Goal: Task Accomplishment & Management: Use online tool/utility

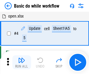
click at [22, 62] on img "button" at bounding box center [21, 60] width 7 height 7
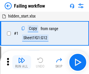
click at [22, 62] on img "button" at bounding box center [21, 60] width 7 height 7
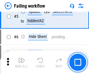
scroll to position [124, 0]
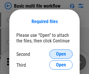
click at [61, 54] on span "Open" at bounding box center [61, 54] width 10 height 5
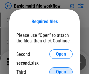
click at [61, 70] on span "Open" at bounding box center [61, 72] width 10 height 5
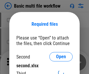
scroll to position [3, 0]
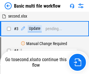
scroll to position [24, 0]
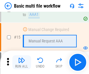
click at [22, 62] on img "button" at bounding box center [21, 60] width 7 height 7
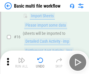
scroll to position [389, 0]
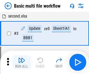
click at [22, 62] on img "button" at bounding box center [21, 60] width 7 height 7
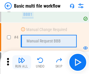
click at [22, 62] on img "button" at bounding box center [21, 60] width 7 height 7
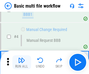
click at [22, 62] on img "button" at bounding box center [21, 60] width 7 height 7
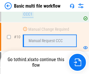
scroll to position [279, 0]
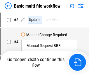
scroll to position [24, 0]
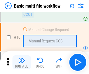
click at [22, 62] on img "button" at bounding box center [21, 60] width 7 height 7
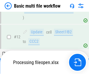
scroll to position [274, 0]
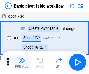
click at [22, 62] on img "button" at bounding box center [21, 60] width 7 height 7
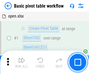
scroll to position [140, 0]
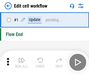
click at [22, 62] on img "button" at bounding box center [21, 60] width 7 height 7
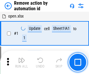
scroll to position [22, 0]
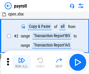
click at [22, 62] on img "button" at bounding box center [21, 60] width 7 height 7
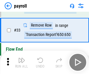
scroll to position [72, 0]
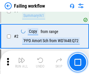
scroll to position [94, 0]
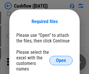
click at [61, 58] on span "Open" at bounding box center [61, 60] width 10 height 5
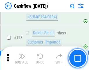
scroll to position [619, 0]
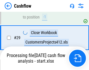
scroll to position [270, 0]
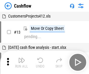
click at [22, 58] on img "button" at bounding box center [21, 60] width 7 height 7
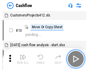
scroll to position [7, 0]
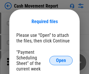
click at [61, 61] on span "Open" at bounding box center [61, 60] width 10 height 5
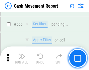
scroll to position [2679, 0]
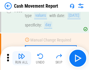
click at [22, 58] on img "button" at bounding box center [21, 55] width 7 height 7
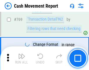
scroll to position [3248, 0]
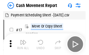
scroll to position [11, 0]
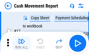
click at [22, 43] on img "button" at bounding box center [21, 41] width 7 height 7
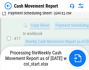
scroll to position [122, 0]
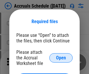
click at [61, 58] on span "Open" at bounding box center [61, 58] width 10 height 5
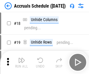
click at [22, 62] on img "button" at bounding box center [21, 60] width 7 height 7
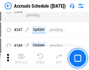
scroll to position [1209, 0]
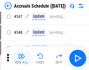
click at [22, 58] on img "button" at bounding box center [21, 55] width 7 height 7
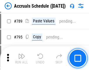
scroll to position [2455, 0]
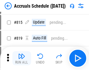
click at [22, 58] on img "button" at bounding box center [21, 55] width 7 height 7
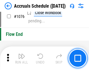
scroll to position [3501, 0]
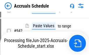
scroll to position [3090, 0]
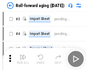
scroll to position [1, 0]
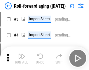
click at [22, 58] on img "button" at bounding box center [21, 55] width 7 height 7
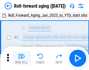
click at [22, 58] on img "button" at bounding box center [21, 55] width 7 height 7
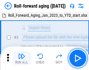
scroll to position [38, 0]
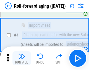
click at [22, 58] on img "button" at bounding box center [21, 55] width 7 height 7
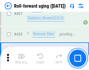
scroll to position [2027, 0]
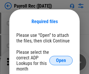
click at [61, 61] on span "Open" at bounding box center [61, 60] width 10 height 5
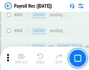
scroll to position [3714, 0]
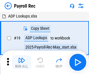
click at [22, 62] on img "button" at bounding box center [21, 60] width 7 height 7
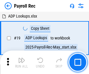
scroll to position [36, 0]
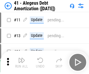
click at [22, 62] on img "button" at bounding box center [21, 60] width 7 height 7
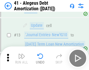
scroll to position [72, 0]
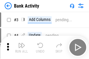
click at [22, 48] on img "button" at bounding box center [21, 45] width 7 height 7
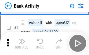
scroll to position [31, 0]
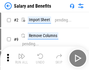
click at [22, 58] on img "button" at bounding box center [21, 55] width 7 height 7
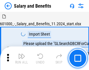
scroll to position [8, 0]
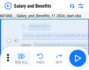
click at [22, 58] on img "button" at bounding box center [21, 55] width 7 height 7
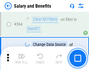
scroll to position [2753, 0]
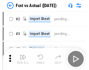
scroll to position [8, 0]
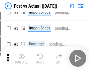
click at [22, 58] on img "button" at bounding box center [21, 55] width 7 height 7
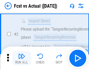
click at [22, 58] on img "button" at bounding box center [21, 55] width 7 height 7
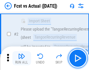
scroll to position [55, 0]
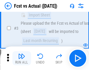
click at [22, 58] on img "button" at bounding box center [21, 55] width 7 height 7
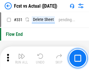
scroll to position [2798, 0]
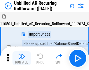
click at [22, 58] on img "button" at bounding box center [21, 55] width 7 height 7
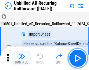
scroll to position [13, 0]
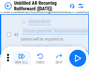
click at [22, 58] on img "button" at bounding box center [21, 55] width 7 height 7
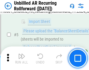
scroll to position [55, 0]
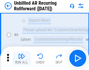
click at [22, 58] on img "button" at bounding box center [21, 55] width 7 height 7
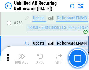
scroll to position [1985, 0]
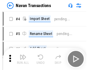
scroll to position [9, 0]
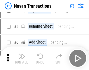
click at [22, 58] on img "button" at bounding box center [21, 55] width 7 height 7
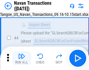
click at [22, 58] on img "button" at bounding box center [21, 55] width 7 height 7
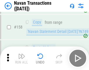
scroll to position [1895, 0]
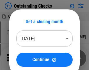
click at [22, 58] on img "button" at bounding box center [21, 55] width 7 height 7
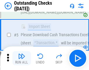
click at [22, 58] on img "button" at bounding box center [21, 55] width 7 height 7
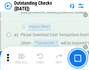
scroll to position [61, 0]
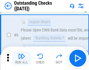
click at [22, 58] on img "button" at bounding box center [21, 55] width 7 height 7
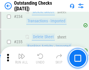
scroll to position [1775, 0]
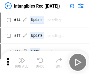
click at [22, 62] on img "button" at bounding box center [21, 60] width 7 height 7
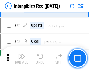
scroll to position [228, 0]
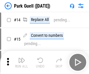
click at [22, 58] on img "button" at bounding box center [21, 60] width 7 height 7
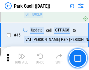
scroll to position [731, 0]
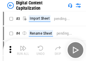
scroll to position [17, 0]
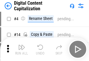
click at [22, 49] on img "button" at bounding box center [21, 47] width 7 height 7
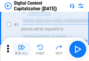
click at [22, 49] on img "button" at bounding box center [21, 47] width 7 height 7
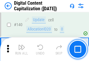
scroll to position [620, 0]
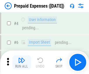
click at [22, 58] on img "button" at bounding box center [21, 60] width 7 height 7
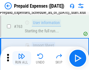
click at [22, 58] on img "button" at bounding box center [21, 55] width 7 height 7
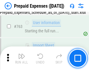
scroll to position [1655, 0]
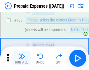
click at [22, 58] on img "button" at bounding box center [21, 55] width 7 height 7
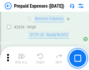
scroll to position [6110, 0]
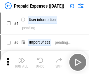
click at [22, 62] on img "button" at bounding box center [21, 60] width 7 height 7
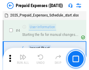
scroll to position [26, 0]
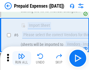
click at [22, 58] on img "button" at bounding box center [21, 55] width 7 height 7
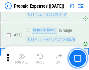
scroll to position [2083, 0]
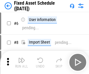
click at [22, 62] on img "button" at bounding box center [21, 60] width 7 height 7
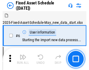
scroll to position [32, 0]
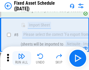
click at [22, 58] on img "button" at bounding box center [21, 55] width 7 height 7
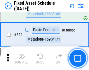
scroll to position [2032, 0]
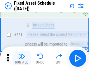
click at [22, 58] on img "button" at bounding box center [21, 55] width 7 height 7
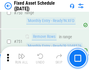
scroll to position [2850, 0]
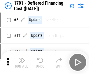
click at [22, 62] on img "button" at bounding box center [21, 60] width 7 height 7
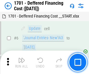
scroll to position [70, 0]
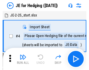
scroll to position [1, 0]
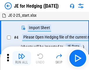
click at [22, 58] on img "button" at bounding box center [21, 55] width 7 height 7
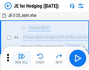
click at [22, 58] on img "button" at bounding box center [21, 55] width 7 height 7
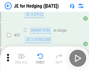
scroll to position [378, 0]
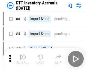
scroll to position [1, 0]
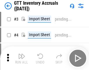
click at [22, 58] on img "button" at bounding box center [21, 55] width 7 height 7
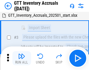
click at [22, 58] on img "button" at bounding box center [21, 55] width 7 height 7
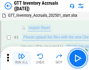
scroll to position [38, 0]
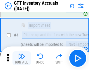
click at [22, 58] on img "button" at bounding box center [21, 55] width 7 height 7
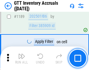
scroll to position [4773, 0]
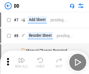
click at [22, 62] on img "button" at bounding box center [21, 60] width 7 height 7
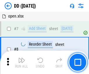
scroll to position [56, 0]
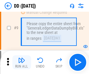
click at [22, 62] on img "button" at bounding box center [21, 60] width 7 height 7
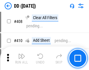
scroll to position [2615, 0]
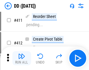
click at [22, 58] on img "button" at bounding box center [21, 55] width 7 height 7
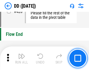
scroll to position [2798, 0]
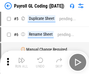
click at [22, 62] on img "button" at bounding box center [21, 60] width 7 height 7
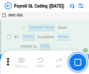
scroll to position [70, 0]
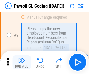
click at [22, 62] on img "button" at bounding box center [21, 60] width 7 height 7
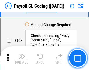
scroll to position [1371, 0]
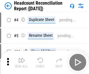
click at [22, 62] on img "button" at bounding box center [21, 60] width 7 height 7
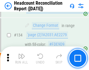
scroll to position [703, 0]
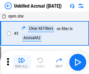
click at [22, 62] on img "button" at bounding box center [21, 60] width 7 height 7
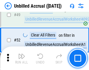
scroll to position [530, 0]
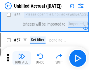
click at [22, 58] on img "button" at bounding box center [21, 55] width 7 height 7
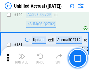
scroll to position [1741, 0]
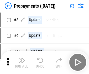
click at [22, 62] on img "button" at bounding box center [21, 60] width 7 height 7
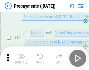
scroll to position [37, 0]
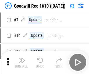
click at [22, 62] on img "button" at bounding box center [21, 60] width 7 height 7
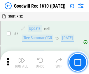
scroll to position [100, 0]
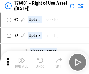
click at [22, 62] on img "button" at bounding box center [21, 60] width 7 height 7
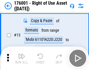
scroll to position [38, 0]
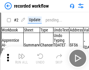
click at [22, 58] on img "button" at bounding box center [21, 55] width 7 height 7
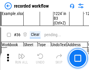
scroll to position [1827, 0]
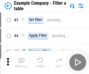
click at [22, 62] on img "button" at bounding box center [21, 60] width 7 height 7
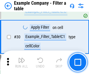
scroll to position [535, 0]
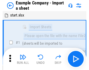
scroll to position [9, 0]
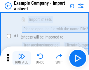
click at [22, 58] on img "button" at bounding box center [21, 55] width 7 height 7
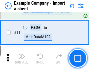
scroll to position [129, 0]
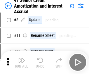
click at [22, 58] on img "button" at bounding box center [21, 60] width 7 height 7
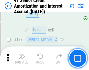
scroll to position [537, 0]
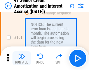
click at [22, 58] on img "button" at bounding box center [21, 55] width 7 height 7
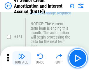
scroll to position [625, 0]
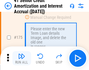
click at [22, 58] on img "button" at bounding box center [21, 55] width 7 height 7
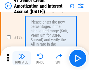
click at [22, 58] on img "button" at bounding box center [21, 55] width 7 height 7
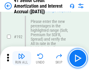
scroll to position [746, 0]
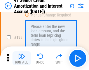
click at [22, 58] on img "button" at bounding box center [21, 55] width 7 height 7
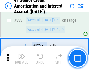
scroll to position [1493, 0]
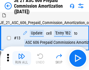
click at [22, 58] on img "button" at bounding box center [21, 55] width 7 height 7
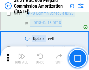
scroll to position [1091, 0]
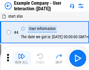
click at [22, 58] on img "button" at bounding box center [21, 55] width 7 height 7
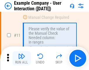
click at [22, 58] on img "button" at bounding box center [21, 55] width 7 height 7
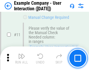
scroll to position [127, 0]
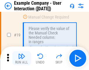
click at [22, 58] on img "button" at bounding box center [21, 55] width 7 height 7
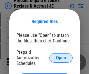
click at [61, 58] on span "Open" at bounding box center [61, 58] width 10 height 5
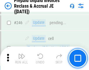
scroll to position [789, 0]
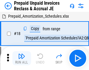
click at [22, 58] on img "button" at bounding box center [21, 55] width 7 height 7
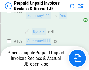
scroll to position [509, 0]
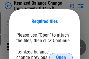
click at [61, 56] on span "Open" at bounding box center [61, 58] width 10 height 5
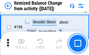
scroll to position [1125, 0]
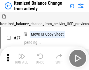
scroll to position [9, 0]
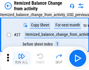
click at [22, 58] on img "button" at bounding box center [21, 55] width 7 height 7
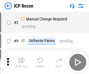
scroll to position [3, 0]
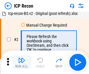
click at [22, 62] on img "button" at bounding box center [21, 60] width 7 height 7
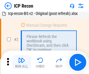
click at [22, 62] on img "button" at bounding box center [21, 60] width 7 height 7
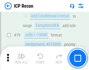
scroll to position [573, 0]
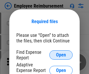
click at [61, 55] on span "Open" at bounding box center [61, 55] width 10 height 5
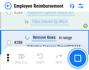
scroll to position [1589, 0]
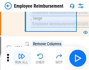
click at [22, 58] on img "button" at bounding box center [21, 55] width 7 height 7
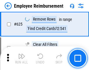
scroll to position [3500, 0]
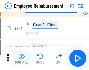
click at [22, 58] on img "button" at bounding box center [21, 55] width 7 height 7
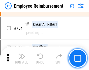
click at [22, 58] on img "button" at bounding box center [21, 55] width 7 height 7
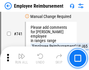
scroll to position [4101, 0]
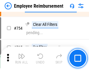
click at [22, 58] on img "button" at bounding box center [21, 55] width 7 height 7
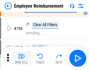
click at [22, 58] on img "button" at bounding box center [21, 55] width 7 height 7
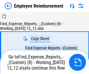
scroll to position [20, 0]
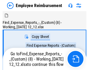
scroll to position [20, 0]
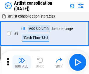
click at [22, 62] on img "button" at bounding box center [21, 60] width 7 height 7
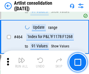
scroll to position [2559, 0]
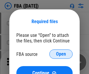
click at [61, 54] on span "Open" at bounding box center [61, 54] width 10 height 5
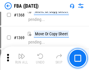
scroll to position [6277, 0]
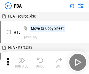
scroll to position [6, 0]
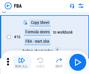
click at [22, 62] on img "button" at bounding box center [21, 60] width 7 height 7
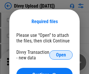
click at [61, 55] on span "Open" at bounding box center [61, 55] width 10 height 5
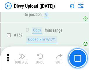
scroll to position [605, 0]
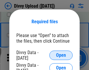
click at [61, 55] on span "Open" at bounding box center [61, 55] width 10 height 5
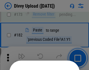
scroll to position [656, 0]
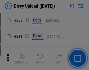
scroll to position [993, 0]
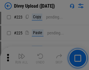
scroll to position [1166, 0]
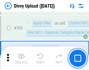
scroll to position [3999, 0]
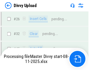
scroll to position [605, 0]
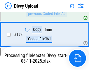
scroll to position [783, 0]
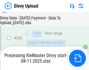
scroll to position [946, 0]
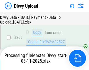
scroll to position [1075, 0]
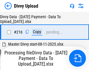
scroll to position [1204, 0]
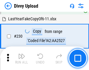
scroll to position [1451, 0]
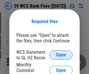
click at [61, 55] on span "Open" at bounding box center [61, 55] width 10 height 5
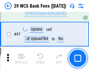
scroll to position [570, 0]
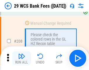
click at [22, 58] on img "button" at bounding box center [21, 55] width 7 height 7
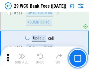
scroll to position [2941, 0]
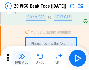
click at [22, 58] on img "button" at bounding box center [21, 55] width 7 height 7
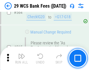
scroll to position [3161, 0]
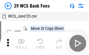
scroll to position [11, 0]
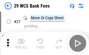
click at [22, 43] on img "button" at bounding box center [21, 41] width 7 height 7
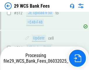
scroll to position [3056, 0]
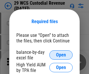
click at [61, 55] on span "Open" at bounding box center [61, 55] width 10 height 5
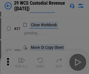
scroll to position [125, 0]
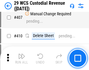
scroll to position [2707, 0]
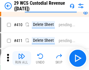
click at [22, 58] on img "button" at bounding box center [21, 55] width 7 height 7
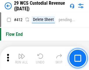
scroll to position [2791, 0]
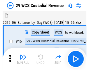
scroll to position [14, 0]
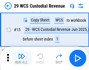
click at [22, 58] on img "button" at bounding box center [21, 55] width 7 height 7
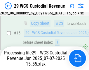
scroll to position [132, 0]
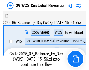
scroll to position [11, 0]
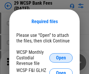
click at [61, 58] on span "Open" at bounding box center [61, 58] width 10 height 5
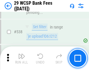
scroll to position [2246, 0]
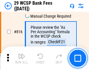
click at [22, 58] on img "button" at bounding box center [21, 55] width 7 height 7
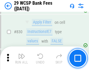
scroll to position [3709, 0]
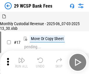
click at [22, 58] on img "button" at bounding box center [21, 60] width 7 height 7
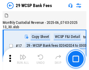
scroll to position [14, 0]
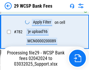
scroll to position [3358, 0]
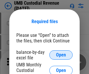
click at [61, 55] on span "Open" at bounding box center [61, 55] width 10 height 5
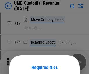
scroll to position [46, 0]
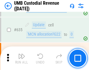
scroll to position [3059, 0]
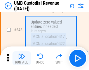
click at [22, 58] on img "button" at bounding box center [21, 55] width 7 height 7
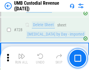
scroll to position [3606, 0]
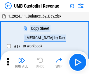
scroll to position [4, 0]
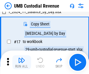
click at [22, 62] on img "button" at bounding box center [21, 60] width 7 height 7
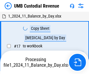
scroll to position [4, 0]
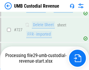
scroll to position [3592, 0]
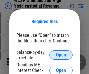
click at [61, 55] on span "Open" at bounding box center [61, 55] width 10 height 5
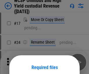
scroll to position [46, 0]
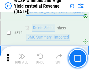
scroll to position [4947, 0]
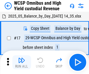
click at [22, 58] on img "button" at bounding box center [21, 60] width 7 height 7
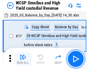
scroll to position [3, 0]
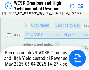
scroll to position [122, 0]
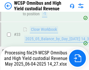
scroll to position [289, 0]
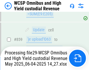
scroll to position [4858, 0]
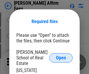
click at [61, 56] on span "Open" at bounding box center [61, 58] width 10 height 5
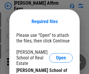
scroll to position [46, 0]
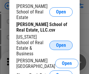
click at [61, 43] on span "Open" at bounding box center [61, 45] width 10 height 5
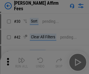
scroll to position [119, 0]
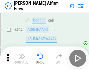
scroll to position [1589, 0]
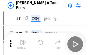
scroll to position [6, 0]
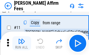
click at [22, 43] on img "button" at bounding box center [21, 41] width 7 height 7
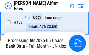
scroll to position [1533, 0]
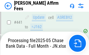
scroll to position [1533, 0]
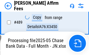
scroll to position [1533, 0]
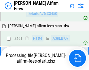
scroll to position [1560, 0]
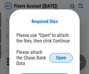
click at [61, 56] on span "Open" at bounding box center [61, 58] width 10 height 5
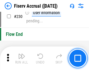
scroll to position [1852, 0]
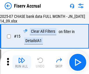
click at [22, 62] on img "button" at bounding box center [21, 60] width 7 height 7
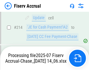
scroll to position [1715, 0]
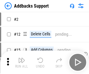
click at [22, 58] on img "button" at bounding box center [21, 60] width 7 height 7
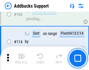
scroll to position [426, 0]
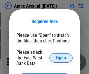
click at [61, 58] on span "Open" at bounding box center [61, 58] width 10 height 5
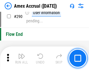
scroll to position [1820, 0]
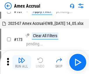
click at [22, 62] on img "button" at bounding box center [21, 60] width 7 height 7
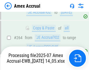
scroll to position [1635, 0]
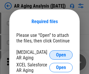
click at [61, 54] on span "Open" at bounding box center [61, 55] width 10 height 5
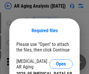
scroll to position [9, 0]
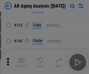
scroll to position [176, 0]
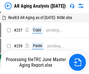
scroll to position [6, 0]
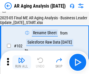
click at [22, 62] on img "button" at bounding box center [21, 60] width 7 height 7
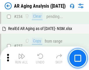
scroll to position [906, 0]
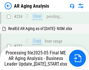
scroll to position [924, 0]
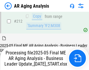
scroll to position [899, 0]
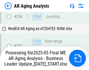
scroll to position [924, 0]
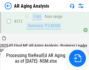
scroll to position [879, 0]
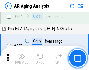
scroll to position [899, 0]
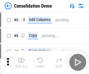
click at [22, 62] on img "button" at bounding box center [21, 60] width 7 height 7
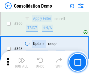
scroll to position [1959, 0]
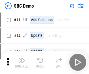
click at [22, 62] on img "button" at bounding box center [21, 60] width 7 height 7
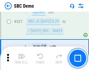
scroll to position [1538, 0]
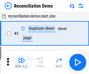
click at [22, 62] on img "button" at bounding box center [21, 60] width 7 height 7
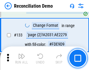
scroll to position [694, 0]
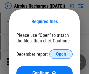
click at [61, 54] on span "Open" at bounding box center [61, 54] width 10 height 5
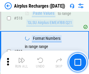
scroll to position [2515, 0]
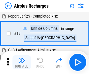
click at [22, 62] on img "button" at bounding box center [21, 60] width 7 height 7
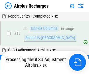
scroll to position [26, 0]
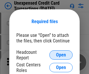
click at [61, 55] on span "Open" at bounding box center [61, 55] width 10 height 5
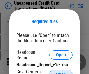
click at [61, 72] on span "Open" at bounding box center [61, 74] width 10 height 5
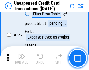
scroll to position [1503, 0]
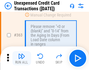
click at [22, 58] on img "button" at bounding box center [21, 55] width 7 height 7
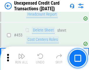
scroll to position [1994, 0]
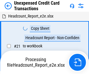
scroll to position [9, 0]
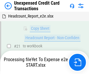
scroll to position [125, 0]
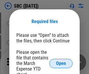
click at [61, 63] on span "Open" at bounding box center [61, 63] width 10 height 5
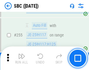
scroll to position [1142, 0]
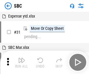
click at [22, 62] on img "button" at bounding box center [21, 60] width 7 height 7
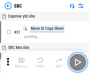
scroll to position [6, 0]
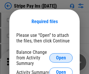
click at [61, 58] on span "Open" at bounding box center [61, 58] width 10 height 5
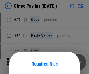
scroll to position [42, 0]
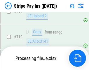
scroll to position [3030, 0]
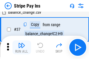
click at [22, 48] on img "button" at bounding box center [21, 45] width 7 height 7
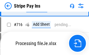
scroll to position [3017, 0]
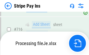
scroll to position [3017, 0]
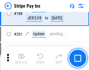
scroll to position [832, 0]
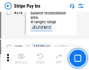
click at [22, 58] on img "button" at bounding box center [21, 55] width 7 height 7
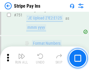
scroll to position [3010, 0]
